Goal: Find specific page/section: Find specific page/section

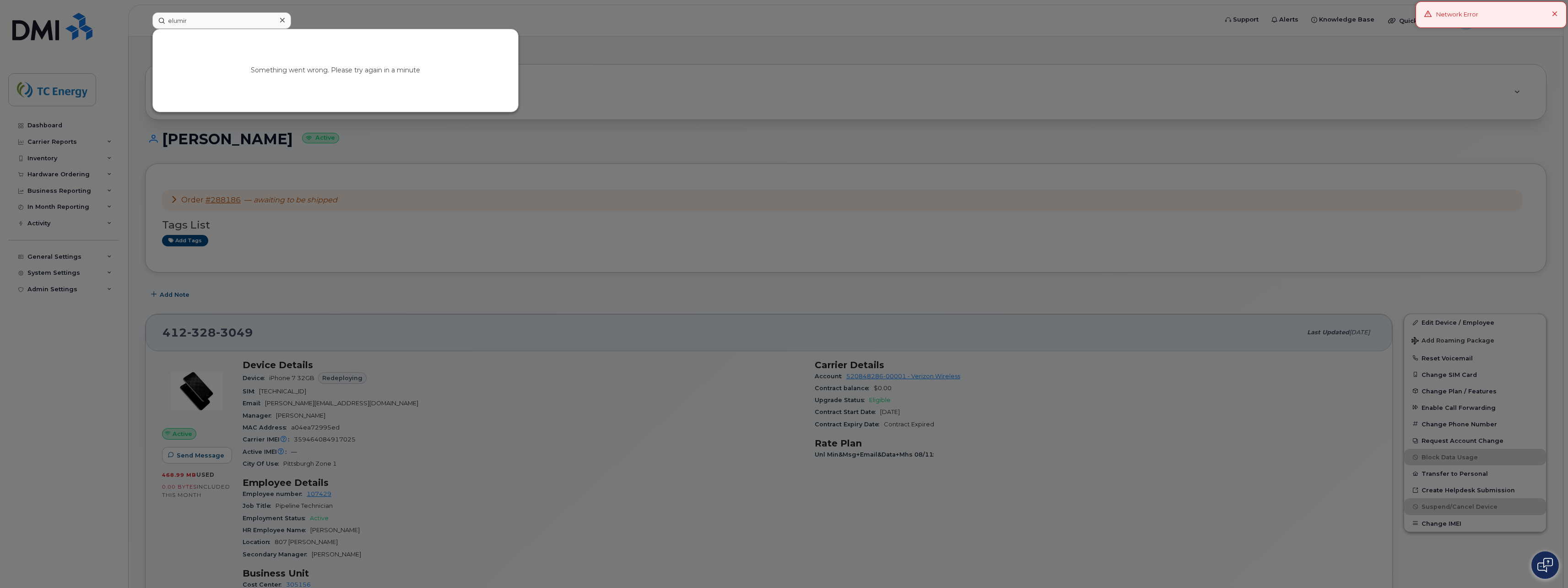
type input "elumir"
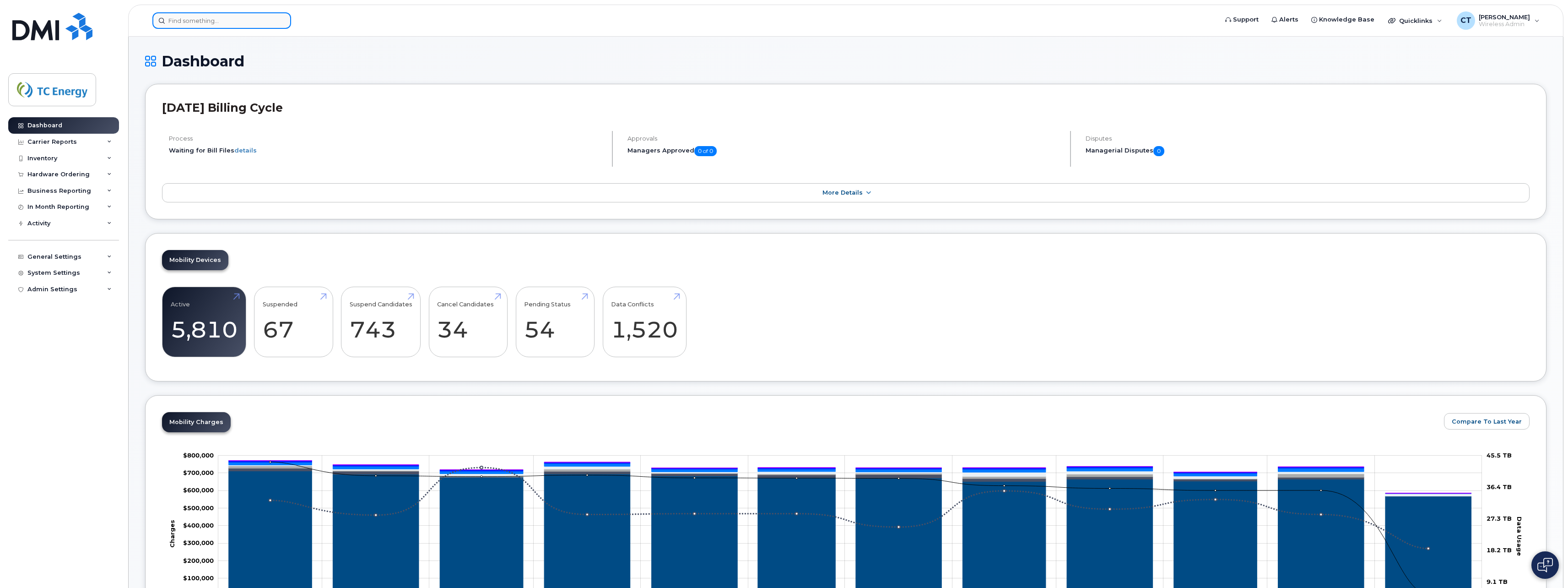
click at [210, 22] on input at bounding box center [221, 21] width 139 height 16
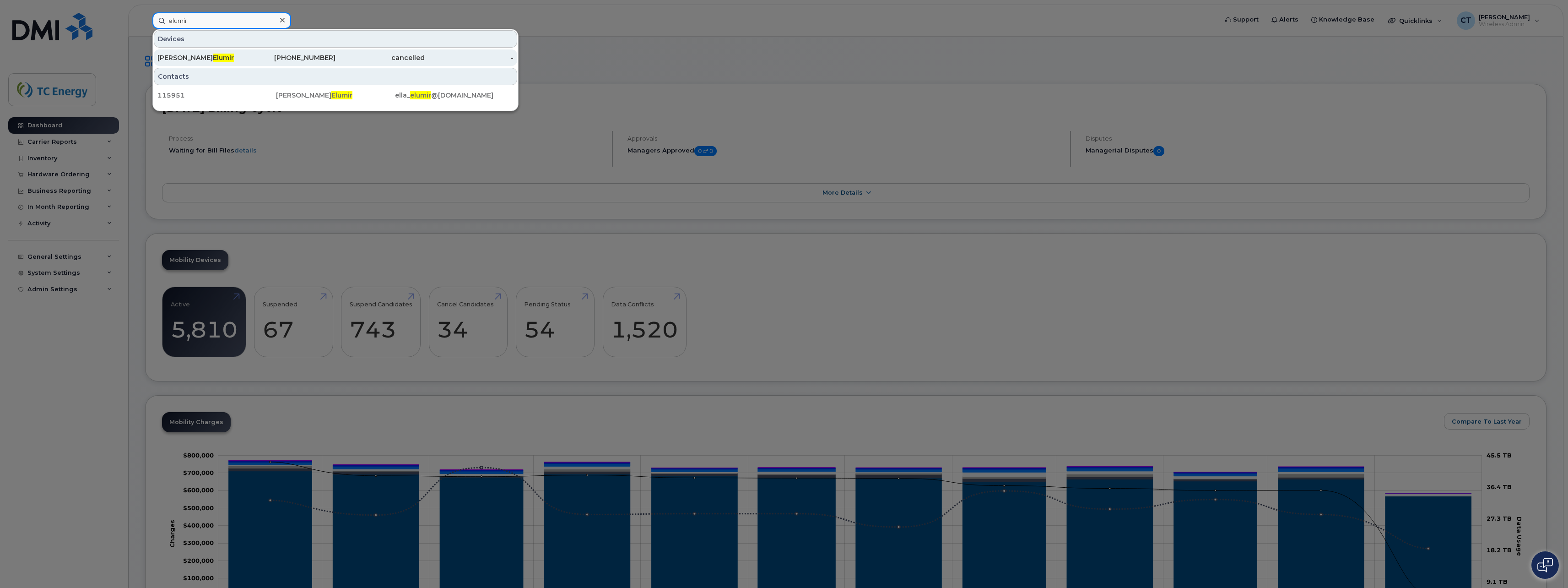
type input "elumir"
click at [274, 55] on div "825-734-3307" at bounding box center [291, 58] width 90 height 9
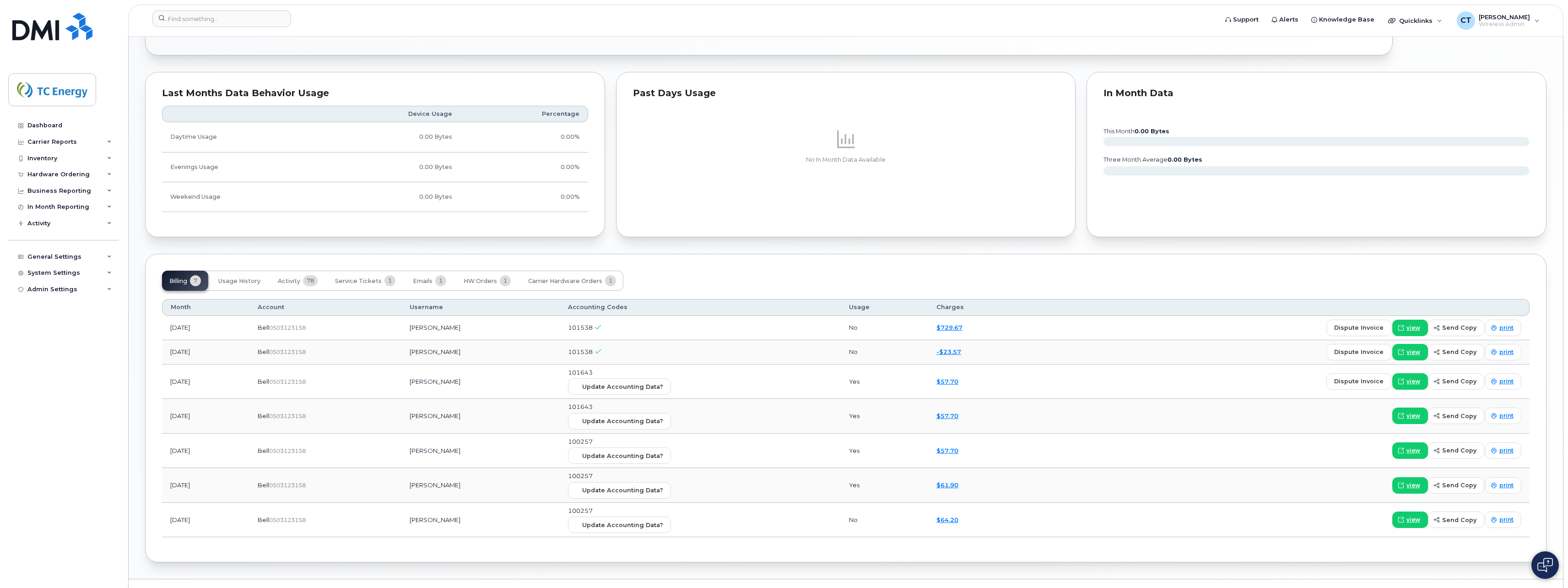
scroll to position [595, 0]
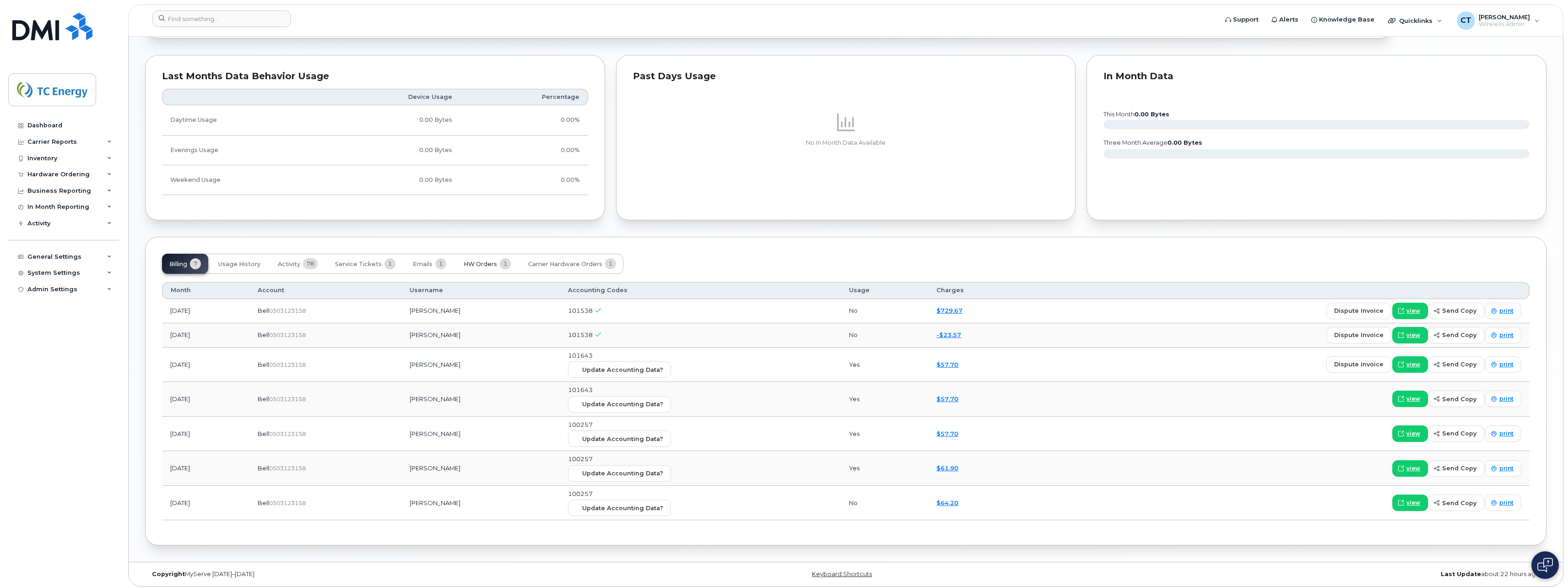
click at [487, 261] on span "HW Orders" at bounding box center [480, 264] width 34 height 7
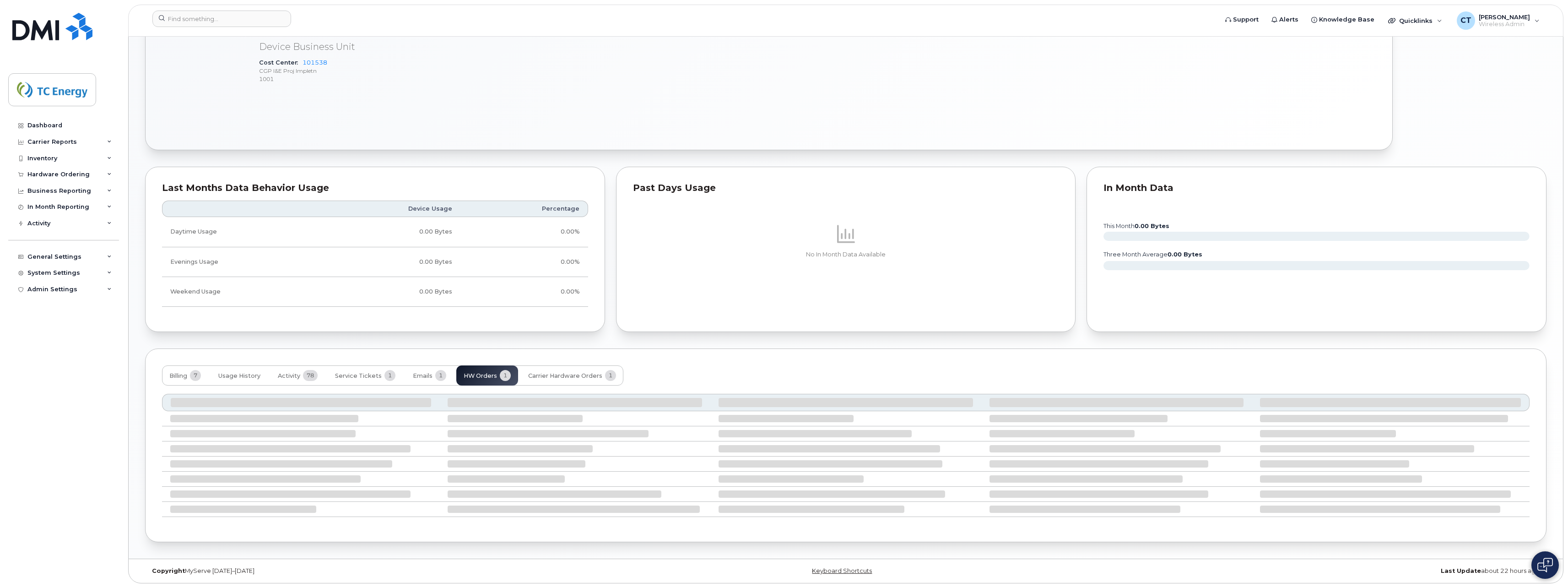
scroll to position [425, 0]
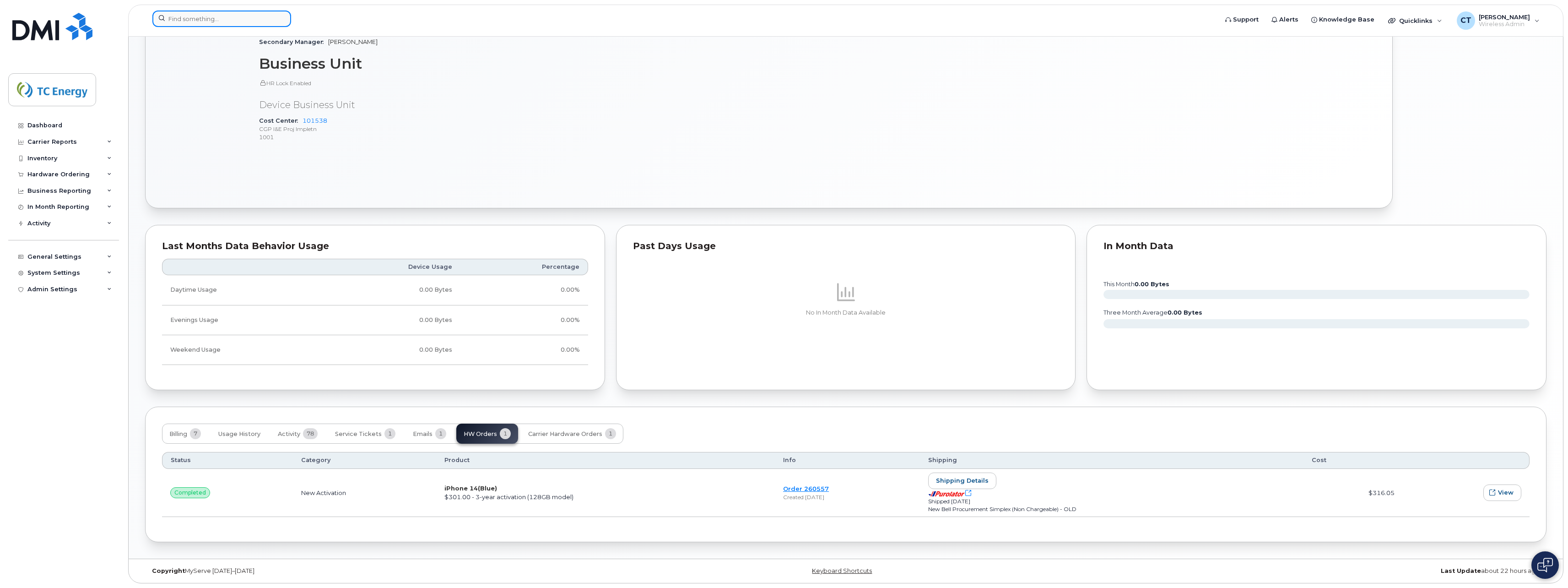
click at [236, 18] on input at bounding box center [221, 19] width 139 height 16
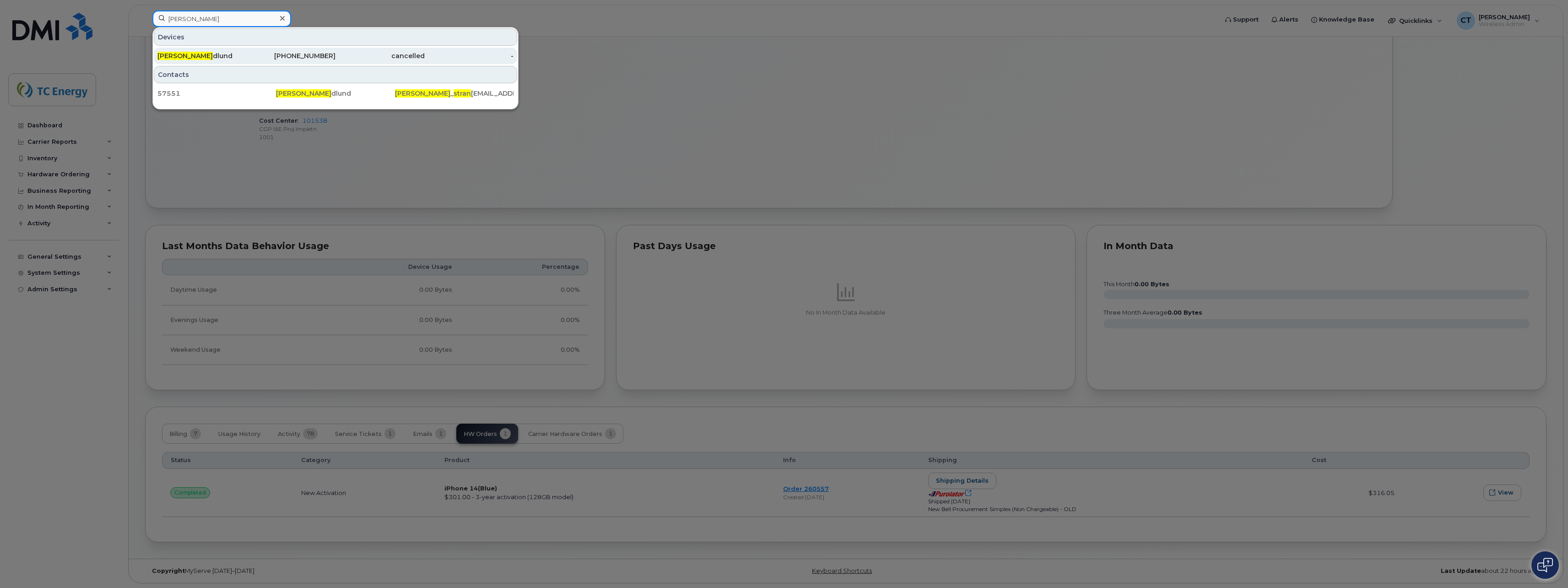
type input "Dale stran"
click at [379, 58] on div "cancelled" at bounding box center [380, 55] width 90 height 9
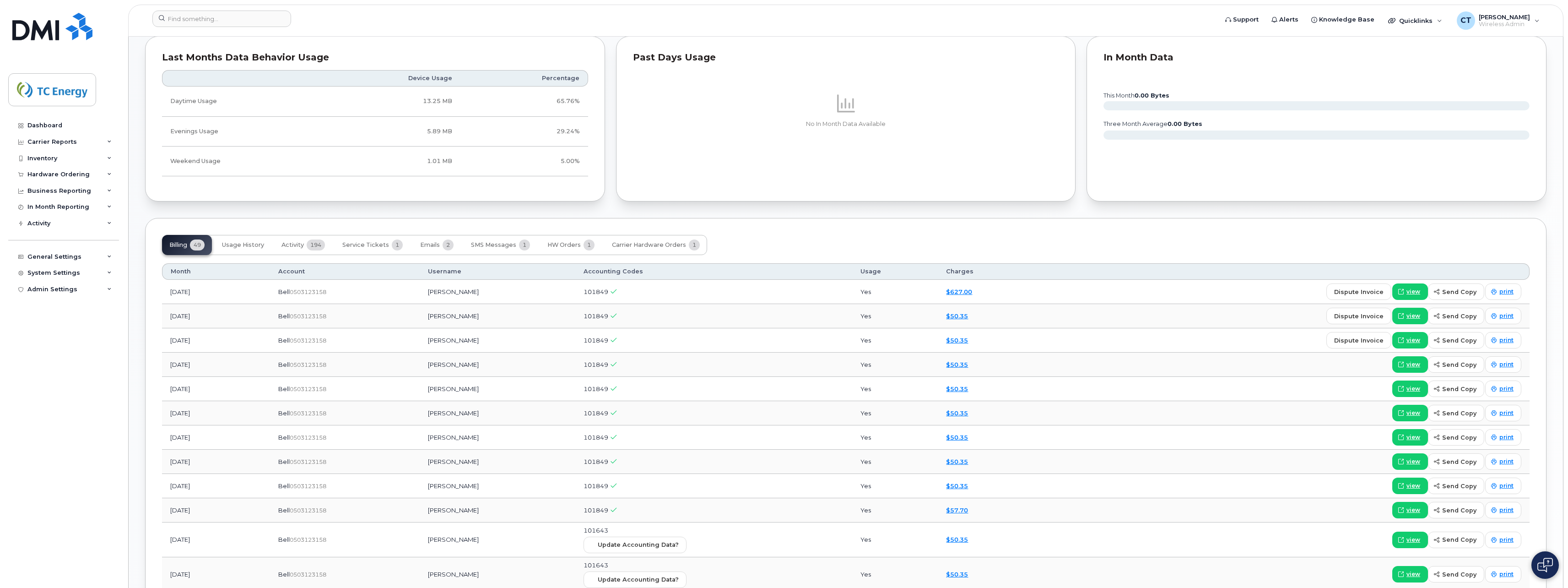
scroll to position [591, 0]
